Goal: Transaction & Acquisition: Purchase product/service

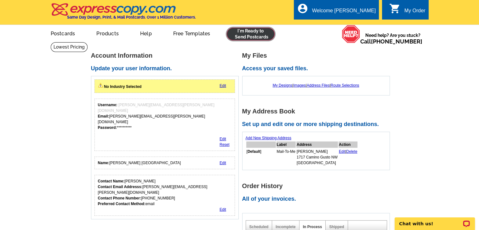
click at [258, 35] on link at bounding box center [251, 34] width 48 height 13
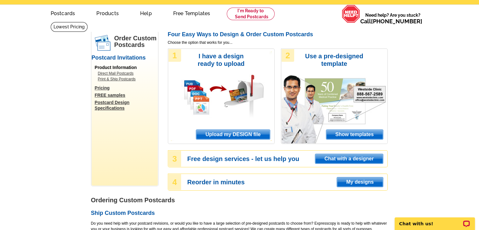
scroll to position [32, 0]
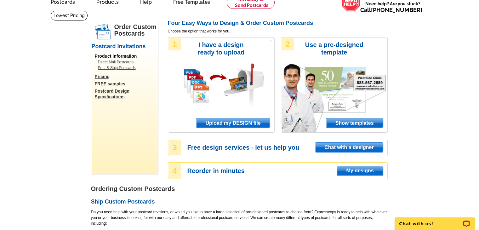
click at [237, 124] on span "Upload my DESIGN file" at bounding box center [232, 123] width 73 height 9
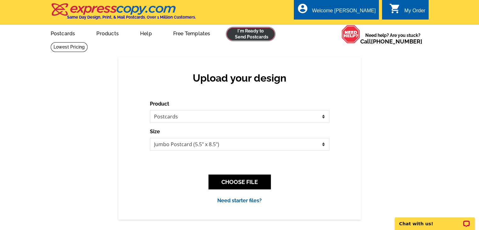
click at [256, 35] on link at bounding box center [251, 34] width 48 height 13
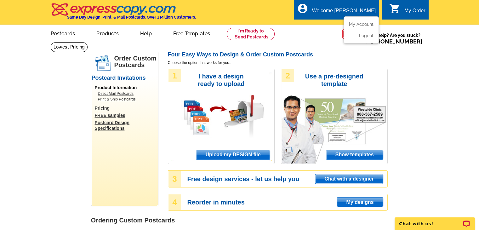
click at [352, 11] on div "Welcome [PERSON_NAME]" at bounding box center [344, 12] width 64 height 9
click at [354, 25] on link "My Account" at bounding box center [360, 24] width 27 height 6
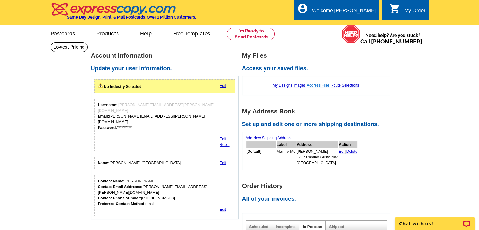
click at [316, 85] on link "Address Files" at bounding box center [318, 85] width 23 height 4
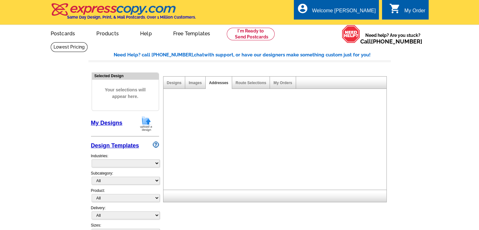
select select "785"
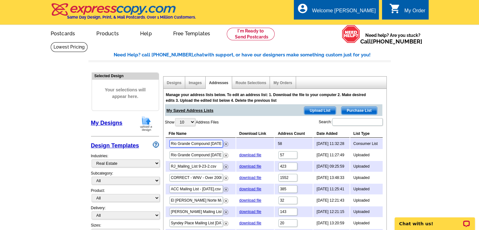
click at [213, 144] on input "Rio Grande Compound Sep 26 ExpressCopy List" at bounding box center [197, 144] width 54 height 8
click at [225, 155] on img at bounding box center [226, 155] width 5 height 5
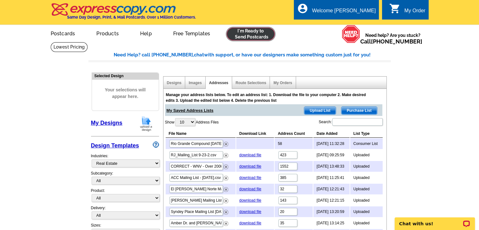
click at [244, 34] on link at bounding box center [251, 34] width 48 height 13
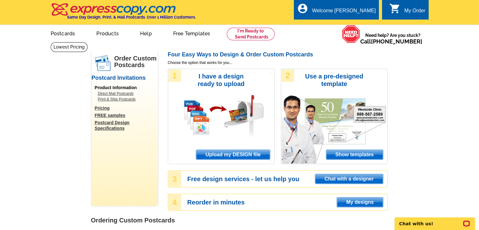
click at [223, 156] on span "Upload my DESIGN file" at bounding box center [232, 154] width 73 height 9
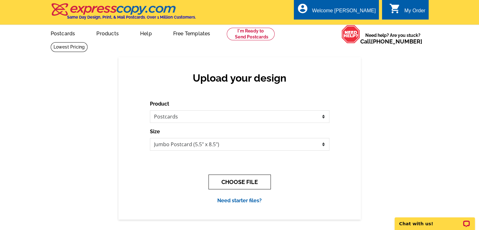
click at [240, 181] on button "CHOOSE FILE" at bounding box center [240, 182] width 62 height 15
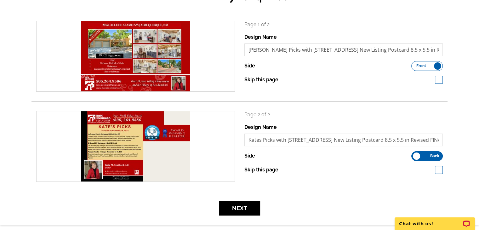
scroll to position [95, 0]
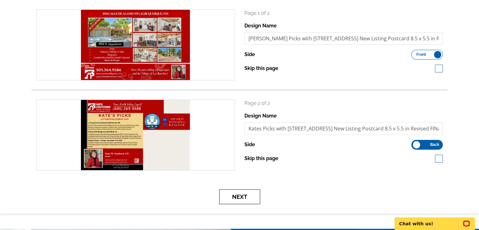
click at [237, 195] on button "Next" at bounding box center [239, 196] width 41 height 15
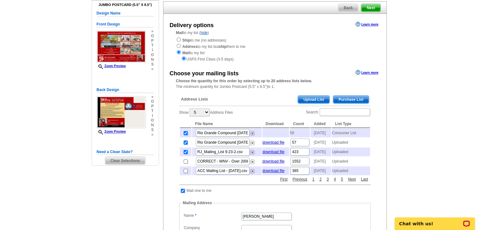
scroll to position [63, 0]
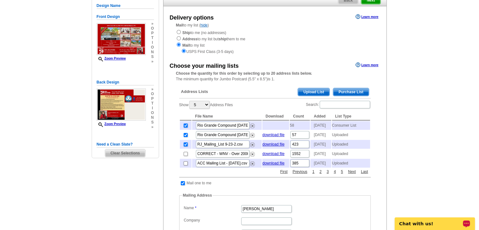
click at [426, 222] on p "Chat with us!" at bounding box center [431, 223] width 62 height 5
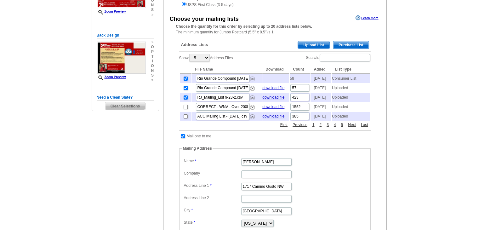
scroll to position [95, 0]
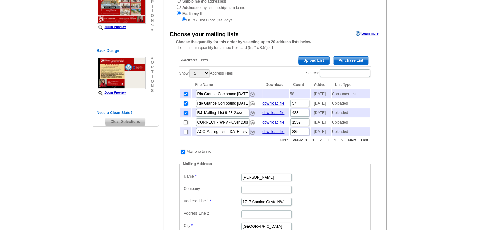
click at [185, 115] on input "checkbox" at bounding box center [186, 113] width 4 height 4
checkbox input "false"
click at [184, 106] on input "checkbox" at bounding box center [186, 104] width 4 height 4
checkbox input "false"
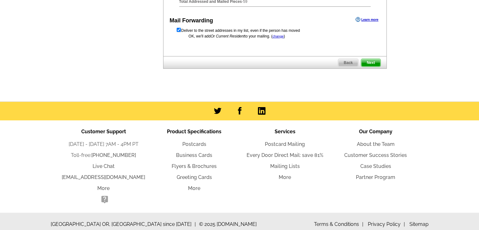
scroll to position [391, 0]
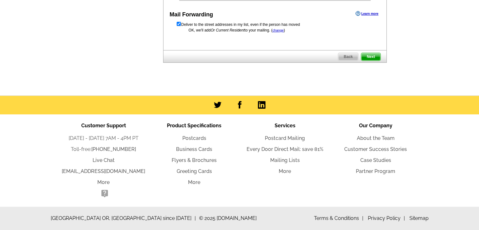
click at [369, 57] on span "Next" at bounding box center [371, 57] width 19 height 8
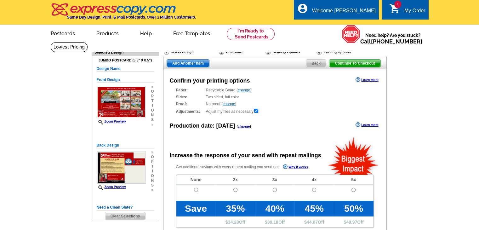
radio input "false"
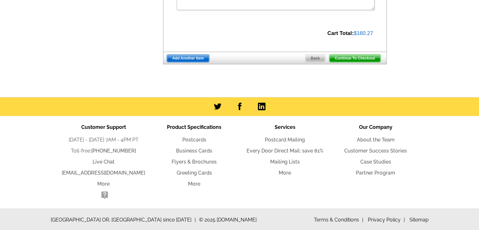
scroll to position [289, 0]
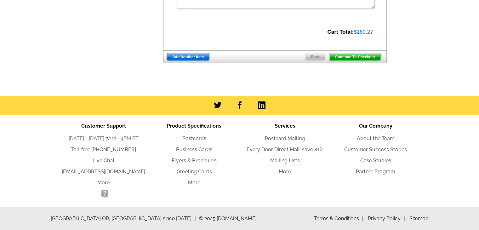
click at [356, 56] on span "Continue To Checkout" at bounding box center [355, 57] width 51 height 8
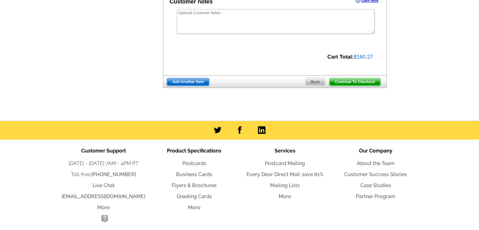
scroll to position [299, 0]
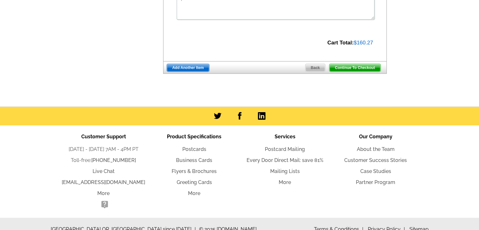
click at [344, 68] on span "Continue To Checkout" at bounding box center [355, 68] width 51 height 8
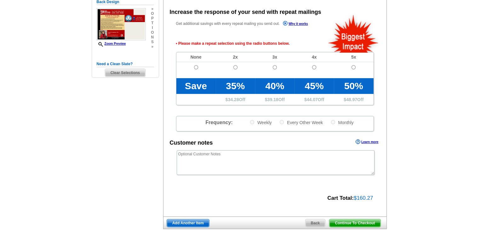
scroll to position [141, 0]
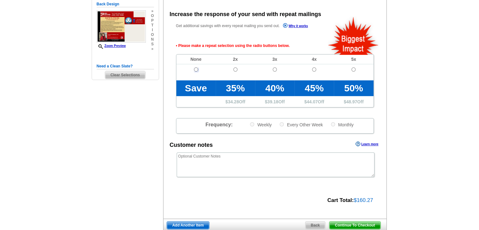
click at [195, 69] on input "radio" at bounding box center [196, 69] width 4 height 4
radio input "true"
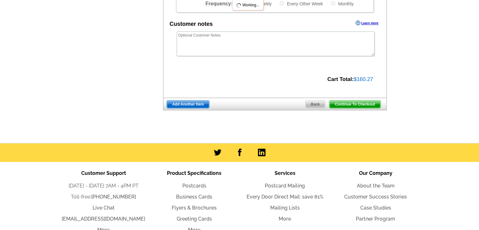
scroll to position [299, 0]
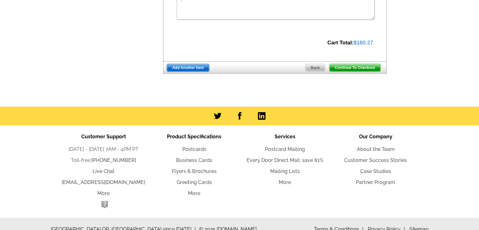
click at [340, 67] on span "Continue To Checkout" at bounding box center [355, 68] width 51 height 8
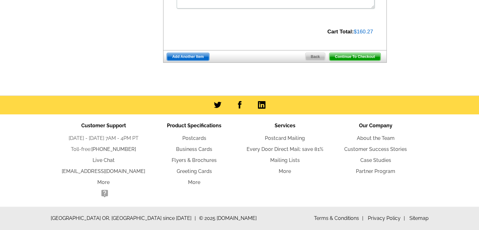
scroll to position [278, 0]
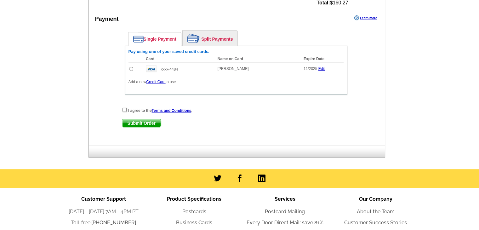
scroll to position [284, 0]
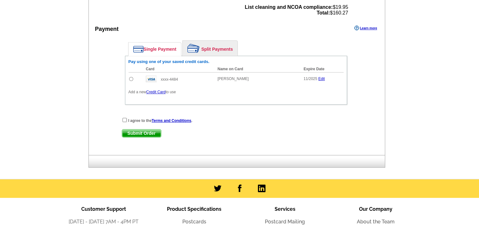
click at [130, 77] on input "radio" at bounding box center [131, 79] width 4 height 4
radio input "true"
click at [125, 118] on input "checkbox" at bounding box center [125, 120] width 4 height 4
checkbox input "true"
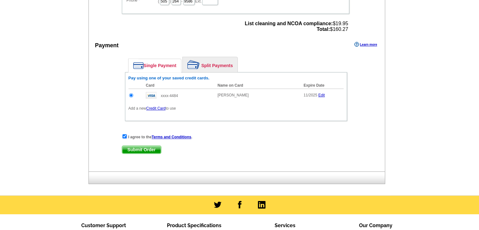
scroll to position [252, 0]
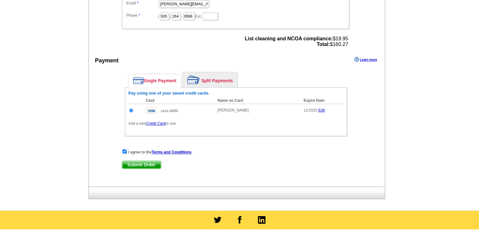
click at [140, 154] on div "I agree to the Terms and Conditions . Submit Order Submit Order" at bounding box center [236, 162] width 229 height 26
click at [141, 161] on span "Submit Order" at bounding box center [141, 165] width 39 height 8
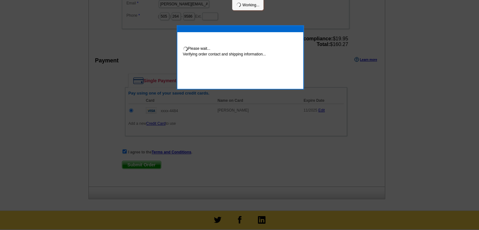
scroll to position [250, 0]
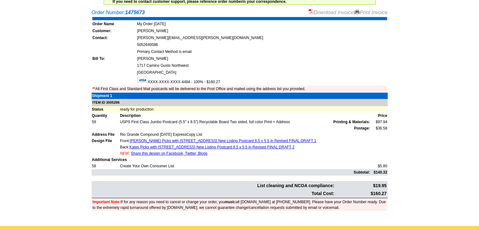
scroll to position [63, 0]
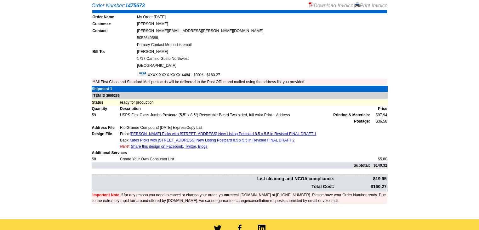
click at [166, 144] on link "Share this design on Facebook, Twitter, Blogs" at bounding box center [169, 146] width 77 height 4
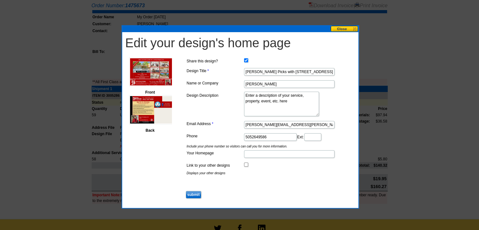
click at [343, 29] on button at bounding box center [345, 29] width 28 height 6
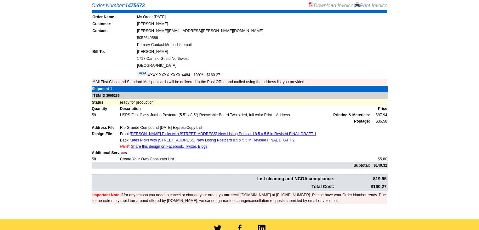
scroll to position [95, 0]
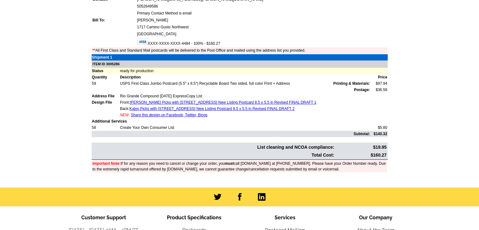
click at [431, 56] on main "Order Number: 1475673 Download Invoice | Print Invoice Order Name My Order [DAT…" at bounding box center [239, 77] width 479 height 220
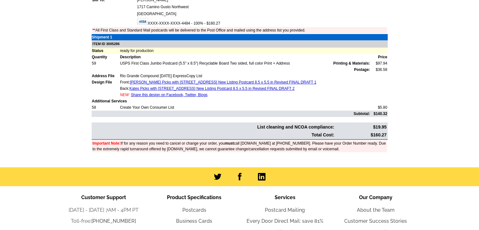
scroll to position [126, 0]
